Goal: Transaction & Acquisition: Purchase product/service

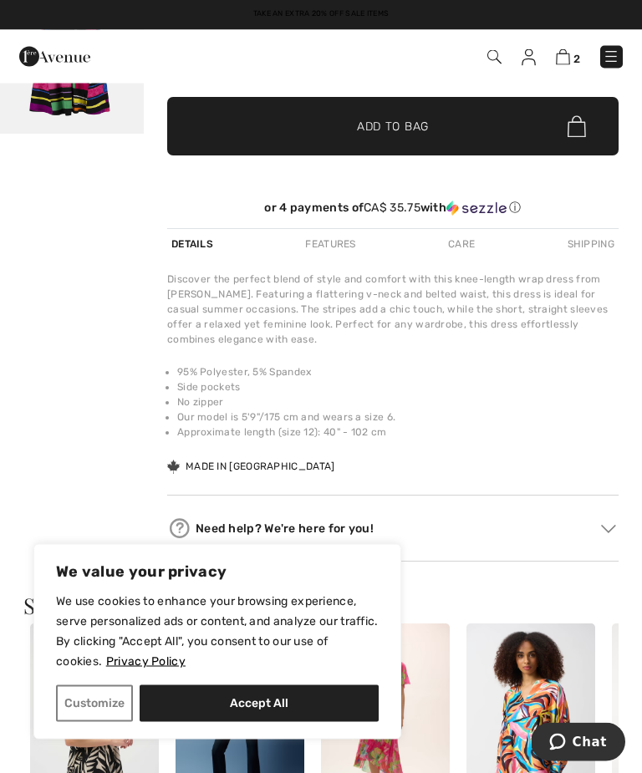
scroll to position [379, 0]
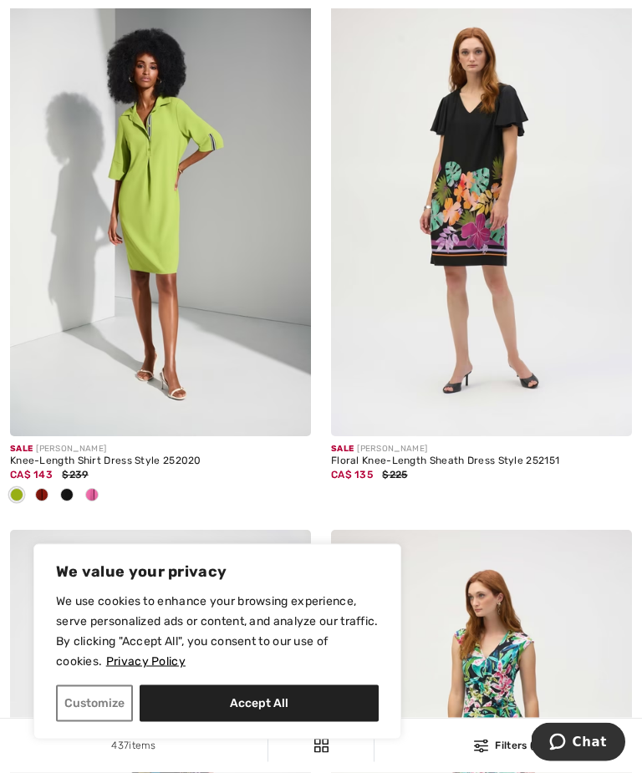
scroll to position [7968, 0]
click at [212, 272] on img at bounding box center [160, 210] width 301 height 451
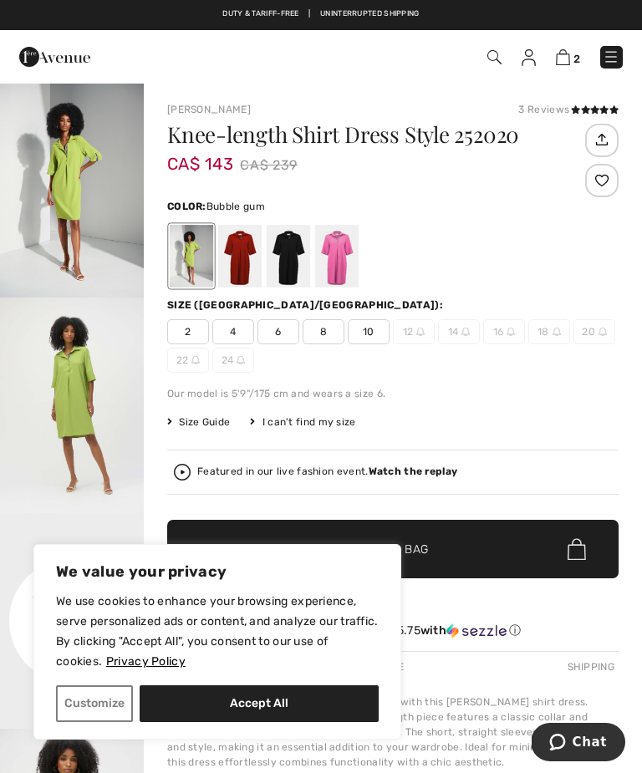
click at [343, 268] on div at bounding box center [336, 256] width 43 height 63
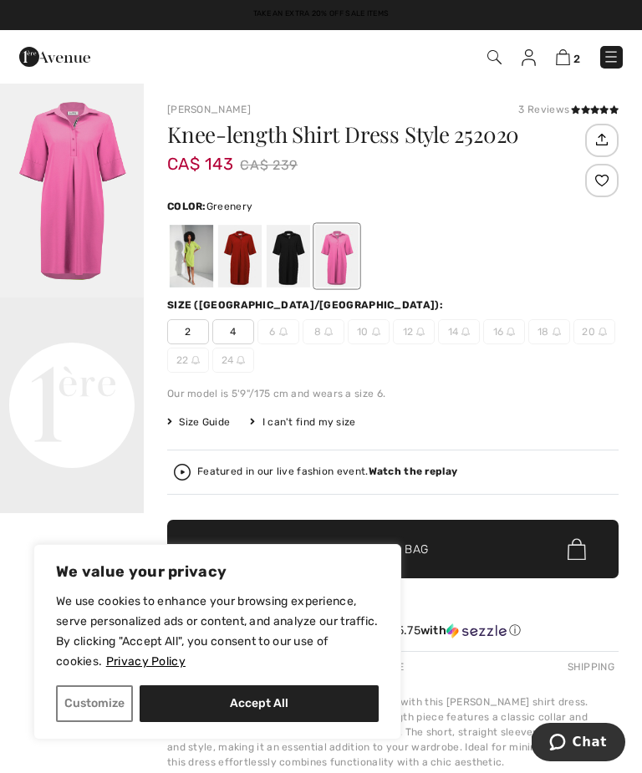
click at [198, 265] on div at bounding box center [191, 256] width 43 height 63
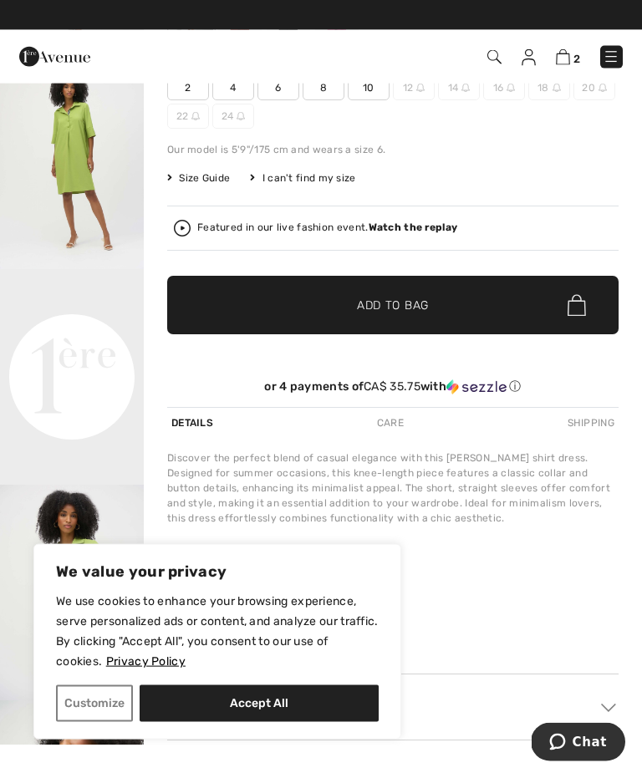
scroll to position [282, 0]
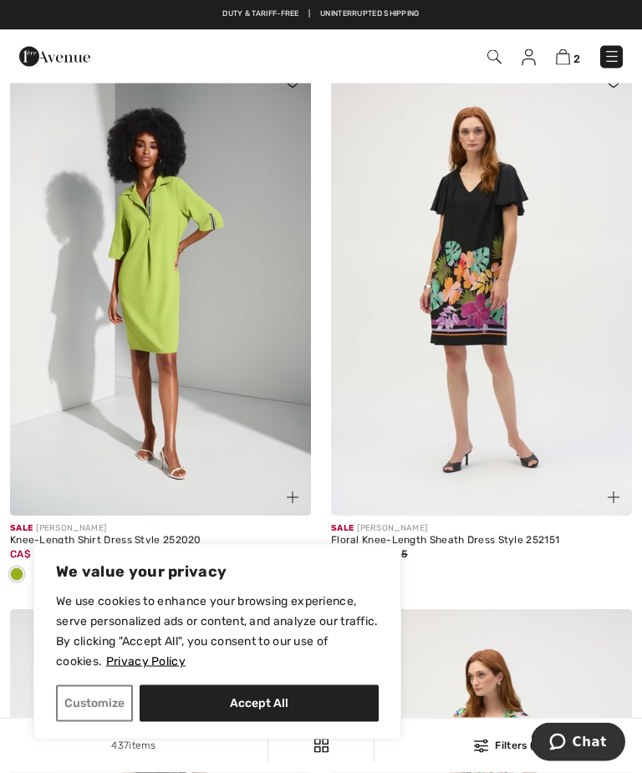
scroll to position [7884, 0]
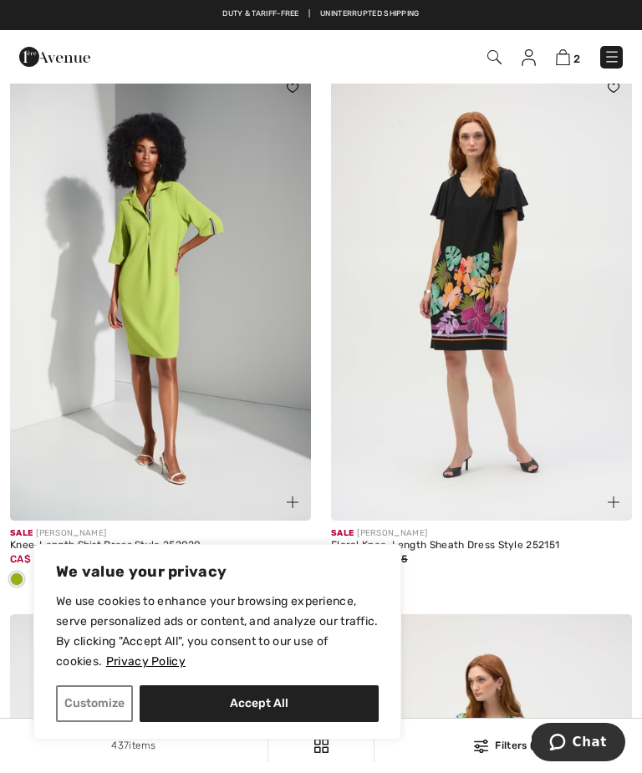
click at [211, 320] on img at bounding box center [160, 294] width 301 height 451
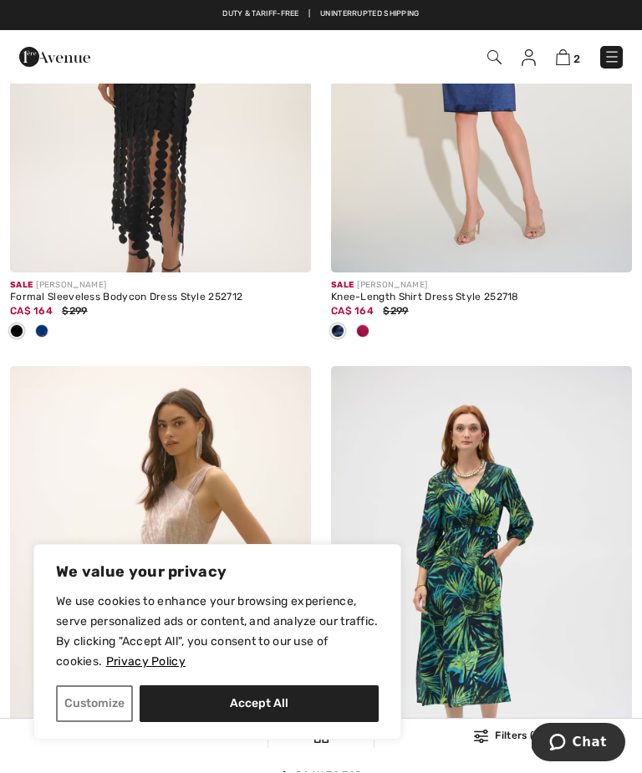
scroll to position [9009, 0]
